Goal: Transaction & Acquisition: Purchase product/service

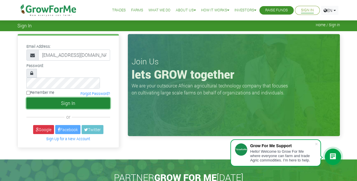
click at [88, 97] on button "Sign In" at bounding box center [68, 102] width 84 height 11
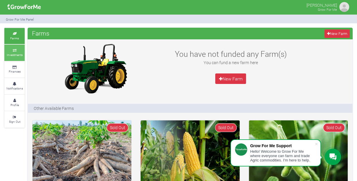
click at [11, 48] on link "Investments" at bounding box center [14, 52] width 20 height 16
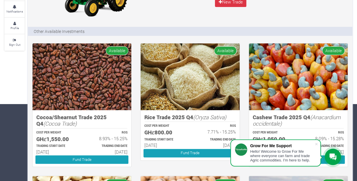
scroll to position [77, 0]
click at [317, 142] on span at bounding box center [317, 144] width 6 height 6
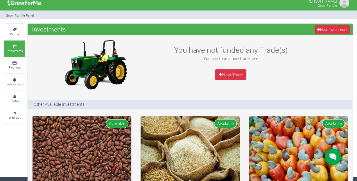
scroll to position [0, 0]
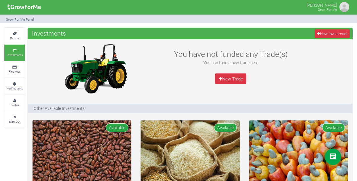
click at [332, 154] on icon at bounding box center [333, 156] width 7 height 7
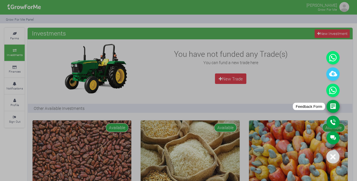
click at [333, 105] on link "Feedback Form" at bounding box center [333, 106] width 13 height 13
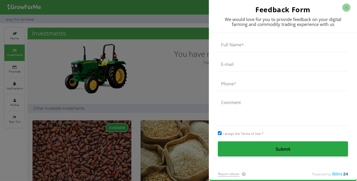
click at [145, 67] on div at bounding box center [178, 90] width 357 height 181
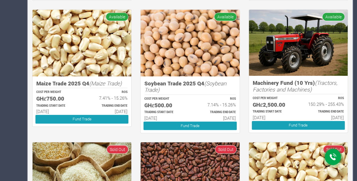
scroll to position [243, 0]
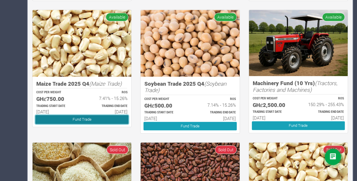
click at [97, 120] on link "Fund Trade" at bounding box center [81, 119] width 93 height 8
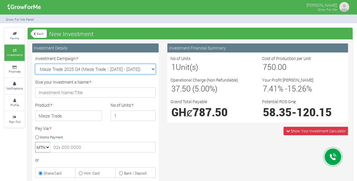
click at [35, 64] on select "Maize Trade 2025 Q4 (Maize Trade :: 01st Oct 2025 - 31st Mar 2026) Cashew Trade…" at bounding box center [95, 69] width 121 height 10
select select "45"
click option "Cashew Trade 2025 Q4 (Cashew Trade :: 01st Oct 2025 - 31st Mar 2026)" at bounding box center [0, 0] width 0 height 0
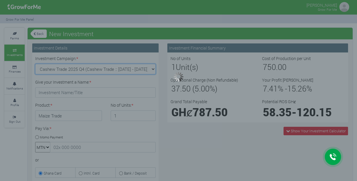
type input "1"
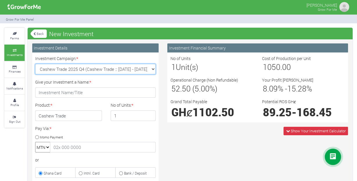
click at [35, 64] on select "Maize Trade 2025 Q4 (Maize Trade :: 01st Oct 2025 - 31st Mar 2026) Cashew Trade…" at bounding box center [95, 69] width 121 height 10
select select "43"
click option "Maize Trade 2025 Q4 (Maize Trade :: 01st Oct 2025 - 31st Mar 2026)" at bounding box center [0, 0] width 0 height 0
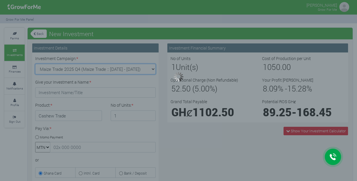
type input "1"
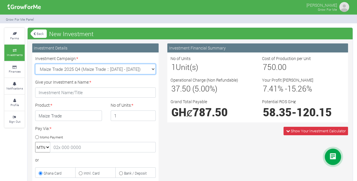
click at [35, 64] on select "Maize Trade 2025 Q4 (Maize Trade :: 01st Oct 2025 - 31st Mar 2026) Cashew Trade…" at bounding box center [95, 69] width 121 height 10
select select "45"
click option "Cashew Trade 2025 Q4 (Cashew Trade :: 01st Oct 2025 - 31st Mar 2026)" at bounding box center [0, 0] width 0 height 0
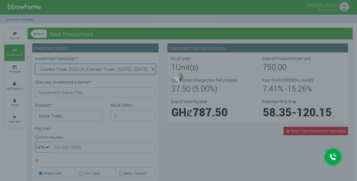
type input "1"
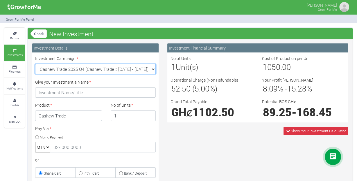
click at [35, 64] on select "Maize Trade 2025 Q4 (Maize Trade :: 01st Oct 2025 - 31st Mar 2026) Cashew Trade…" at bounding box center [95, 69] width 121 height 10
select select "44"
click option "Soybean Trade 2025 Q4 (Soybean Trade :: 01st Oct 2025 - 31st Mar 2026)" at bounding box center [0, 0] width 0 height 0
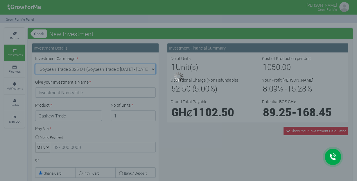
type input "1"
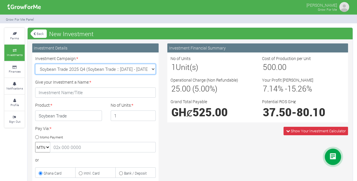
click at [35, 64] on select "Maize Trade 2025 Q4 (Maize Trade :: 01st Oct 2025 - 31st Mar 2026) Cashew Trade…" at bounding box center [95, 69] width 121 height 10
select select "46"
click option "Rice Trade 2025 Q4 (Rice Trade :: 01st Oct 2025 - 31st Mar 2026)" at bounding box center [0, 0] width 0 height 0
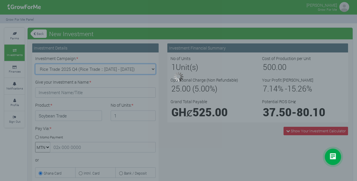
type input "1"
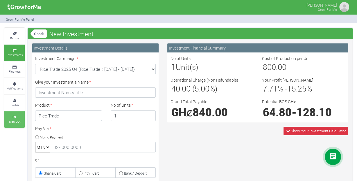
click at [13, 117] on icon at bounding box center [14, 116] width 17 height 3
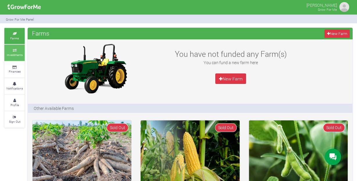
click at [12, 59] on link "Investments" at bounding box center [14, 52] width 20 height 16
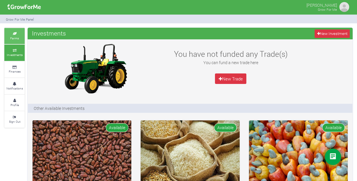
click at [16, 36] on small "Farms" at bounding box center [14, 38] width 9 height 4
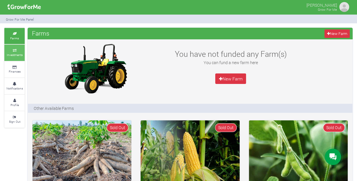
click at [18, 55] on small "Investments" at bounding box center [15, 55] width 16 height 4
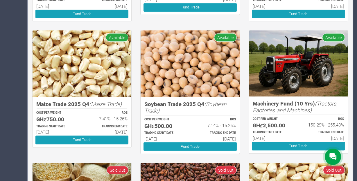
scroll to position [222, 0]
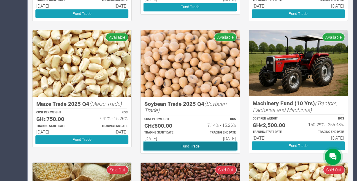
click at [172, 145] on link "Fund Trade" at bounding box center [190, 146] width 93 height 8
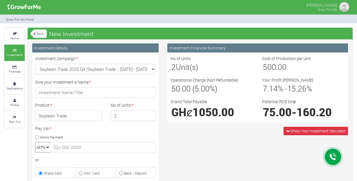
click at [149, 115] on input "2" at bounding box center [133, 115] width 45 height 10
click at [149, 115] on input "3" at bounding box center [133, 115] width 45 height 10
click at [149, 115] on input "4" at bounding box center [133, 115] width 45 height 10
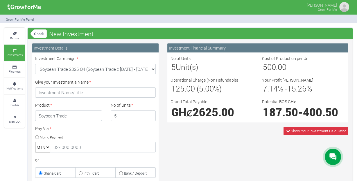
click at [149, 115] on input "5" at bounding box center [133, 115] width 45 height 10
click at [149, 115] on input "6" at bounding box center [133, 115] width 45 height 10
click at [149, 115] on input "7" at bounding box center [133, 115] width 45 height 10
click at [149, 115] on input "8" at bounding box center [133, 115] width 45 height 10
click at [149, 115] on input "9" at bounding box center [133, 115] width 45 height 10
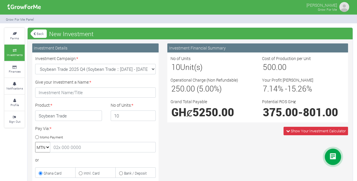
click at [149, 115] on input "10" at bounding box center [133, 115] width 45 height 10
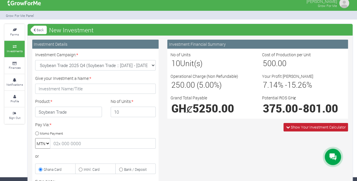
click at [290, 124] on span "Show Your Investment Calculator" at bounding box center [316, 127] width 65 height 8
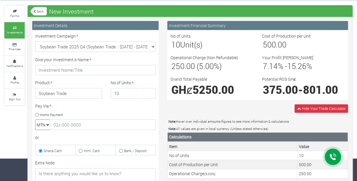
scroll to position [22, 0]
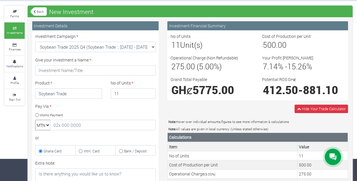
click at [149, 93] on input "11" at bounding box center [133, 93] width 45 height 10
type input "12"
click at [149, 93] on input "12" at bounding box center [133, 93] width 45 height 10
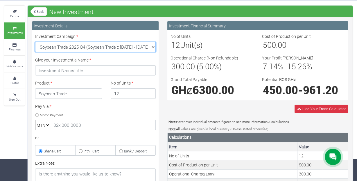
click at [35, 42] on select "Soybean Trade 2025 Q4 (Soybean Trade :: 01st Oct 2025 - 31st Mar 2026) Maize Tr…" at bounding box center [95, 47] width 121 height 10
select select "43"
click option "Maize Trade 2025 Q4 (Maize Trade :: 01st Oct 2025 - 31st Mar 2026)" at bounding box center [0, 0] width 0 height 0
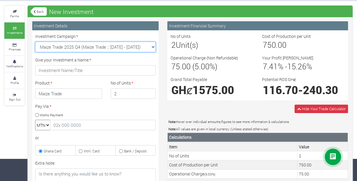
click at [149, 92] on input "2" at bounding box center [133, 93] width 45 height 10
click at [149, 92] on input "3" at bounding box center [133, 93] width 45 height 10
click at [149, 92] on input "4" at bounding box center [133, 93] width 45 height 10
click at [149, 92] on input "5" at bounding box center [133, 93] width 45 height 10
click at [149, 92] on input "6" at bounding box center [133, 93] width 45 height 10
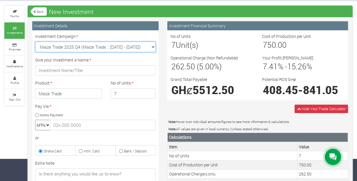
click at [149, 92] on input "7" at bounding box center [133, 93] width 45 height 10
type input "8"
click at [149, 92] on input "8" at bounding box center [133, 93] width 45 height 10
click at [35, 42] on select "Soybean Trade 2025 Q4 (Soybean Trade :: 01st Oct 2025 - 31st Mar 2026) Maize Tr…" at bounding box center [95, 47] width 121 height 10
select select "45"
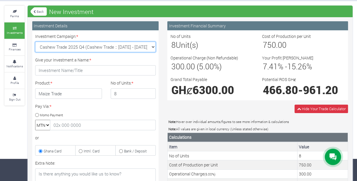
click option "Cashew Trade 2025 Q4 (Cashew Trade :: 01st Oct 2025 - 31st Mar 2026)" at bounding box center [0, 0] width 0 height 0
click at [149, 92] on input "2" at bounding box center [133, 93] width 45 height 10
click at [149, 92] on input "4" at bounding box center [133, 93] width 45 height 10
click at [149, 92] on input "5" at bounding box center [133, 93] width 45 height 10
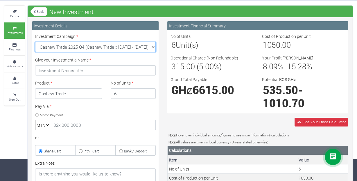
type input "6"
click at [149, 92] on input "6" at bounding box center [133, 93] width 45 height 10
click at [35, 42] on select "Soybean Trade 2025 Q4 (Soybean Trade :: 01st Oct 2025 - 31st Mar 2026) Maize Tr…" at bounding box center [95, 47] width 121 height 10
select select "46"
click option "Rice Trade 2025 Q4 (Rice Trade :: 01st Oct 2025 - 31st Mar 2026)" at bounding box center [0, 0] width 0 height 0
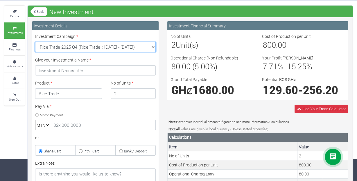
click at [148, 91] on input "2" at bounding box center [133, 93] width 45 height 10
click at [148, 91] on input "3" at bounding box center [133, 93] width 45 height 10
click at [148, 91] on input "4" at bounding box center [133, 93] width 45 height 10
click at [148, 91] on input "5" at bounding box center [133, 93] width 45 height 10
click at [148, 91] on input "6" at bounding box center [133, 93] width 45 height 10
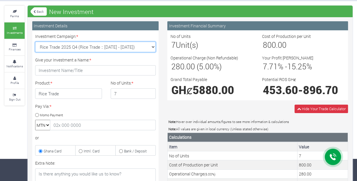
click at [148, 91] on input "7" at bounding box center [133, 93] width 45 height 10
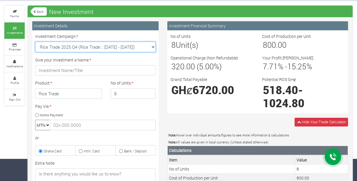
click at [148, 91] on input "8" at bounding box center [133, 93] width 45 height 10
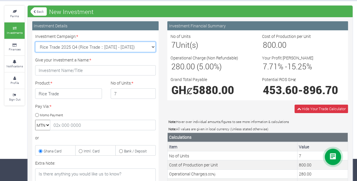
type input "7"
click at [151, 95] on input "7" at bounding box center [133, 93] width 45 height 10
click at [35, 42] on select "Soybean Trade 2025 Q4 (Soybean Trade :: 01st Oct 2025 - 31st Mar 2026) Maize Tr…" at bounding box center [95, 47] width 121 height 10
select select "47"
click option "Cocoa/Shearnut Trade 2025 Q4 (Cocoa Trade :: 01st Oct 2025 - 31st Mar 2026)" at bounding box center [0, 0] width 0 height 0
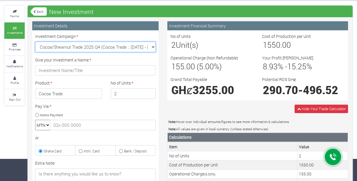
click at [148, 91] on input "2" at bounding box center [133, 93] width 45 height 10
click at [148, 91] on input "3" at bounding box center [133, 93] width 45 height 10
click at [148, 91] on input "4" at bounding box center [133, 93] width 45 height 10
click at [148, 91] on input "5" at bounding box center [133, 93] width 45 height 10
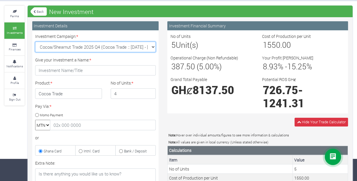
type input "4"
click at [149, 93] on input "4" at bounding box center [133, 93] width 45 height 10
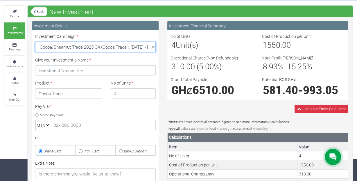
click at [35, 42] on select "Soybean Trade 2025 Q4 (Soybean Trade :: 01st Oct 2025 - 31st Mar 2026) Maize Tr…" at bounding box center [95, 47] width 121 height 10
select select "44"
click option "Soybean Trade 2025 Q4 (Soybean Trade :: 01st Oct 2025 - 31st Mar 2026)" at bounding box center [0, 0] width 0 height 0
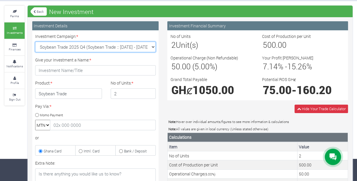
click at [151, 92] on input "2" at bounding box center [133, 93] width 45 height 10
click at [151, 92] on input "3" at bounding box center [133, 93] width 45 height 10
click at [151, 92] on input "4" at bounding box center [133, 93] width 45 height 10
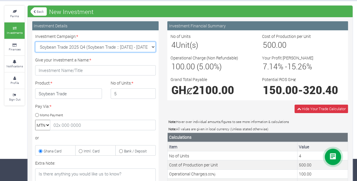
click at [151, 92] on input "5" at bounding box center [133, 93] width 45 height 10
click at [151, 92] on input "7" at bounding box center [133, 93] width 45 height 10
click at [151, 92] on input "8" at bounding box center [133, 93] width 45 height 10
click at [151, 92] on input "9" at bounding box center [133, 93] width 45 height 10
click at [151, 92] on input "10" at bounding box center [133, 93] width 45 height 10
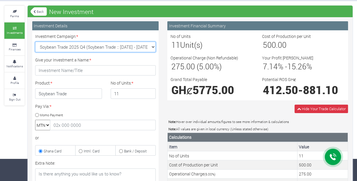
click at [151, 92] on input "11" at bounding box center [133, 93] width 45 height 10
type input "12"
click at [151, 92] on input "12" at bounding box center [133, 93] width 45 height 10
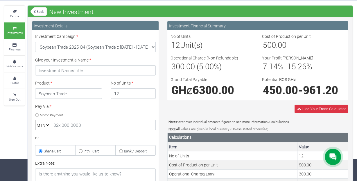
click at [123, 108] on div "Pay Via: * Momo Payment MTN or Ghana Card Intnl. Card" at bounding box center [95, 129] width 129 height 52
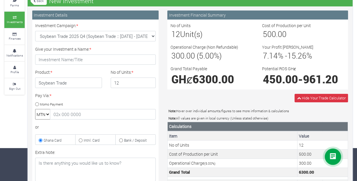
scroll to position [0, 0]
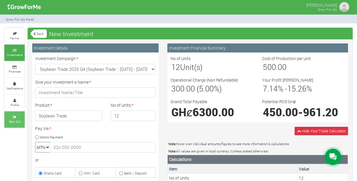
click at [17, 123] on link "Sign Out" at bounding box center [14, 119] width 20 height 16
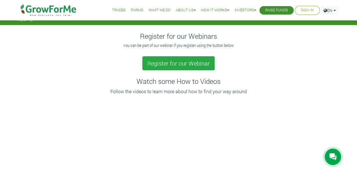
scroll to position [6, 0]
